Goal: Answer question/provide support

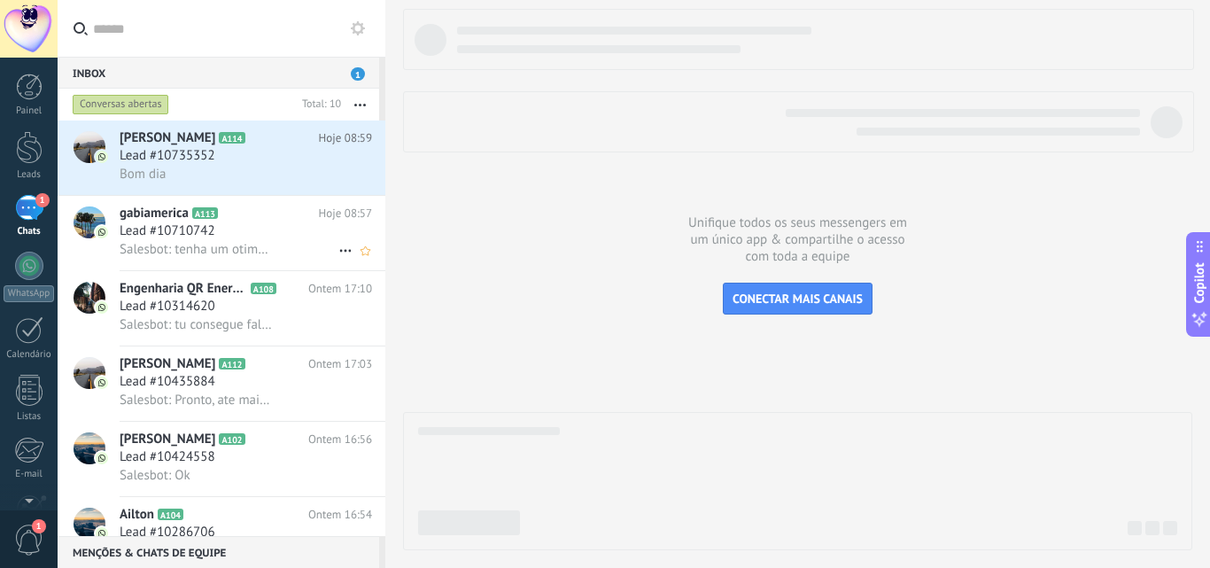
click at [298, 259] on div "gabiamerica A113 Hoje 08:57 Lead #10710742 Salesbot: tenha um otimo dia" at bounding box center [253, 233] width 266 height 74
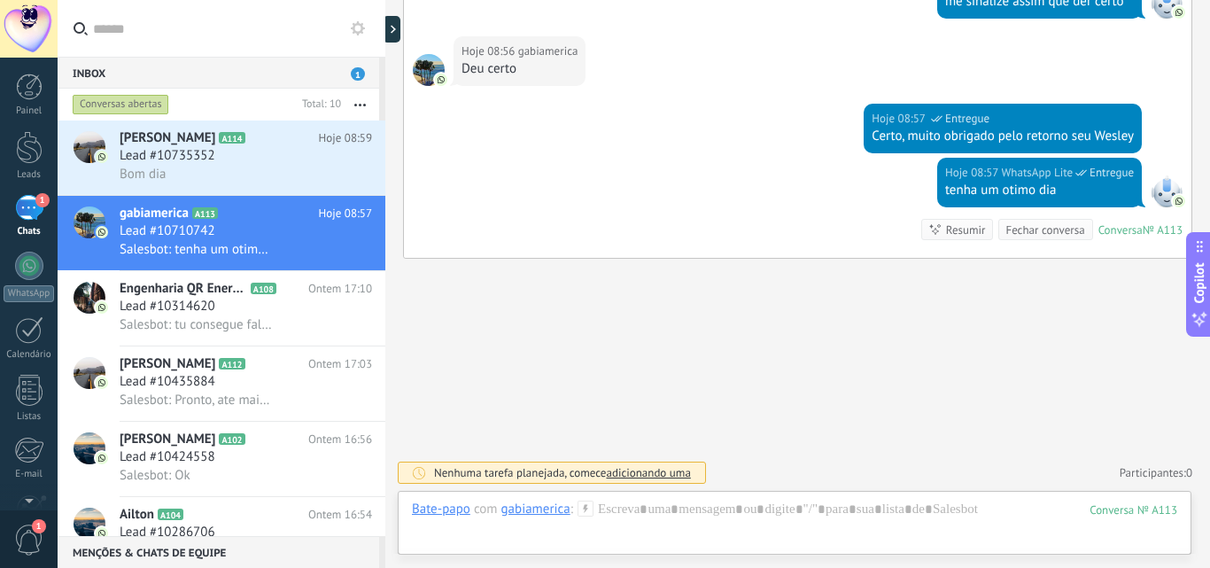
scroll to position [939, 0]
click at [646, 473] on span "adicionando uma" at bounding box center [648, 472] width 84 height 15
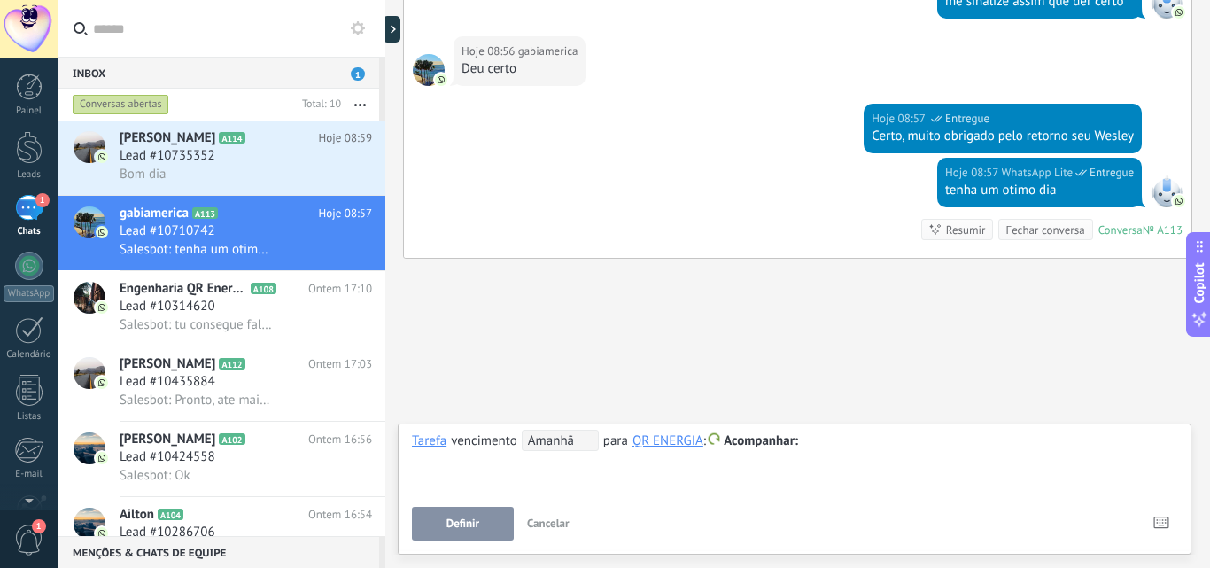
click at [640, 475] on div "**********" at bounding box center [794, 462] width 765 height 64
click at [716, 440] on span at bounding box center [714, 439] width 12 height 12
click at [762, 506] on label "Personalizar" at bounding box center [762, 510] width 159 height 35
